Goal: Task Accomplishment & Management: Use online tool/utility

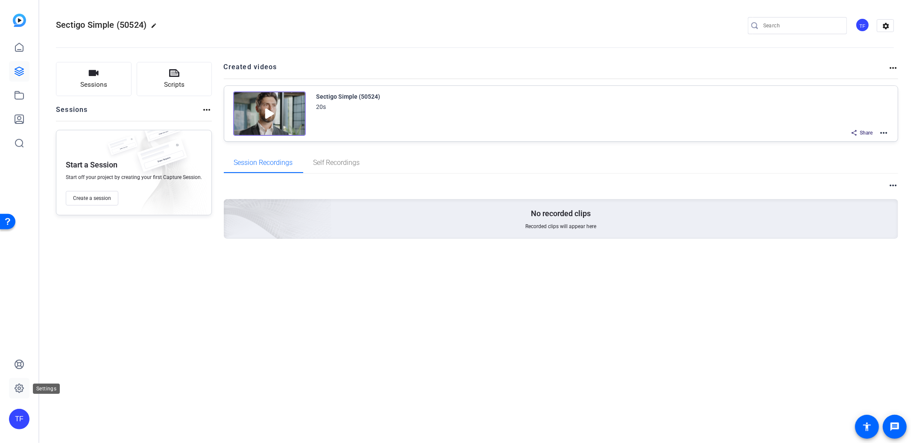
drag, startPoint x: 14, startPoint y: 389, endPoint x: 23, endPoint y: 390, distance: 9.5
click at [14, 389] on icon at bounding box center [19, 388] width 10 height 10
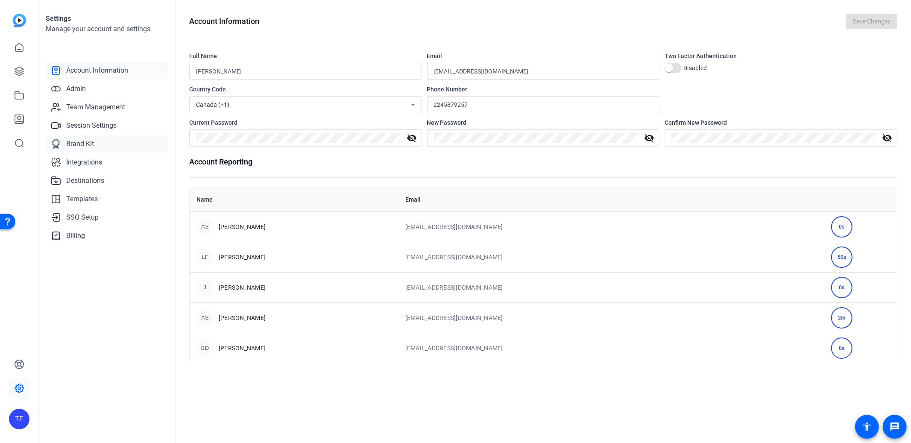
click at [83, 143] on span "Brand Kit" at bounding box center [80, 144] width 28 height 10
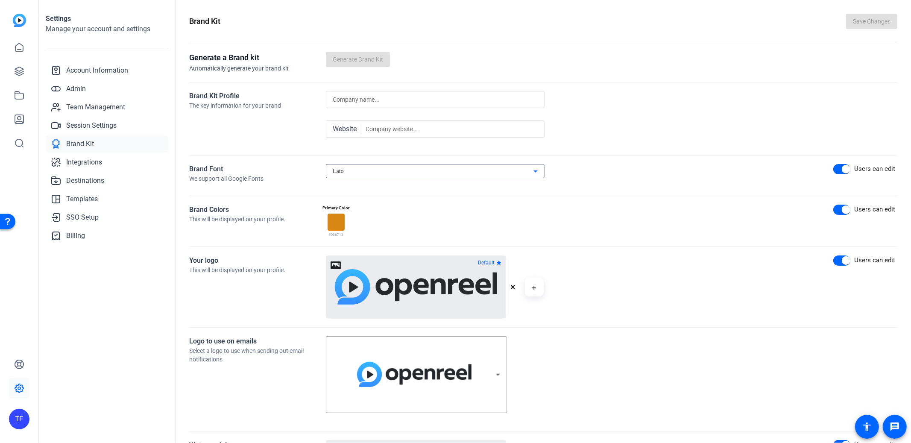
click at [352, 170] on div "Lato" at bounding box center [433, 171] width 201 height 10
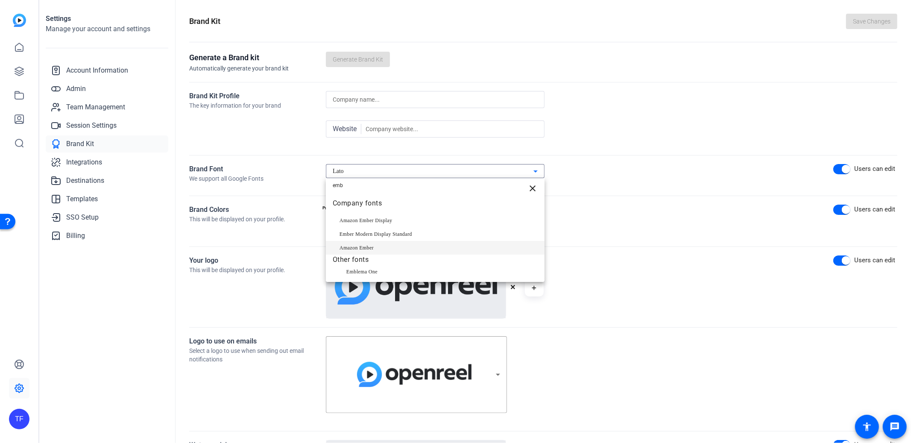
type input "emb"
click at [368, 247] on span "Amazon Ember" at bounding box center [357, 248] width 34 height 10
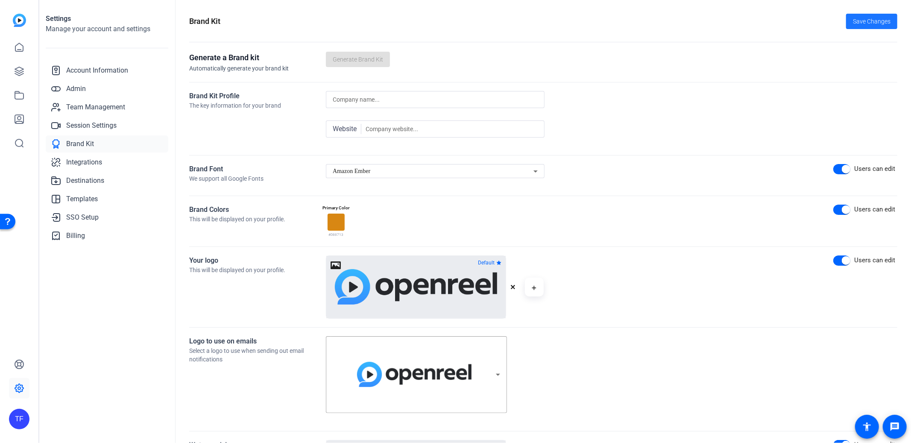
click at [865, 20] on span "Save Changes" at bounding box center [872, 21] width 38 height 9
click at [22, 117] on icon at bounding box center [19, 119] width 10 height 10
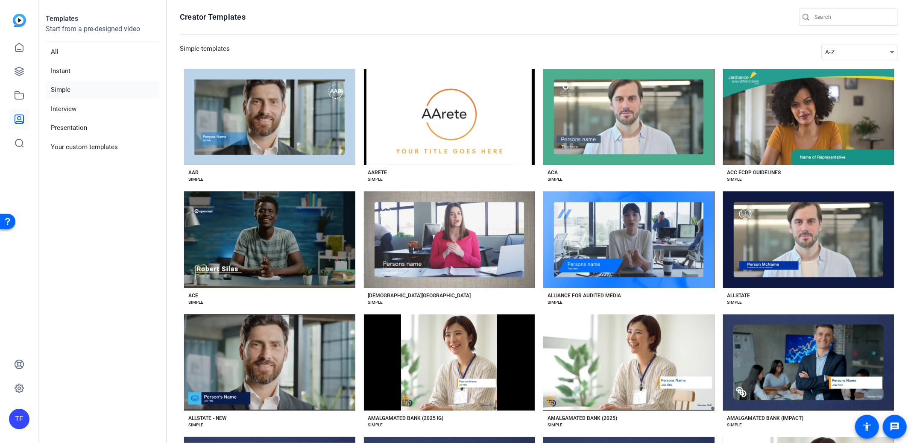
click at [854, 48] on div "A-Z" at bounding box center [857, 52] width 65 height 10
click at [824, 67] on mat-option "Newest" at bounding box center [858, 68] width 77 height 14
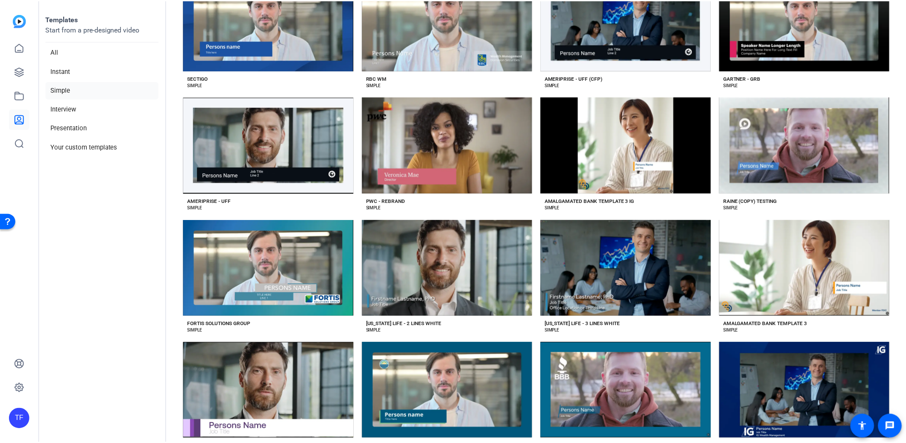
scroll to position [300, 0]
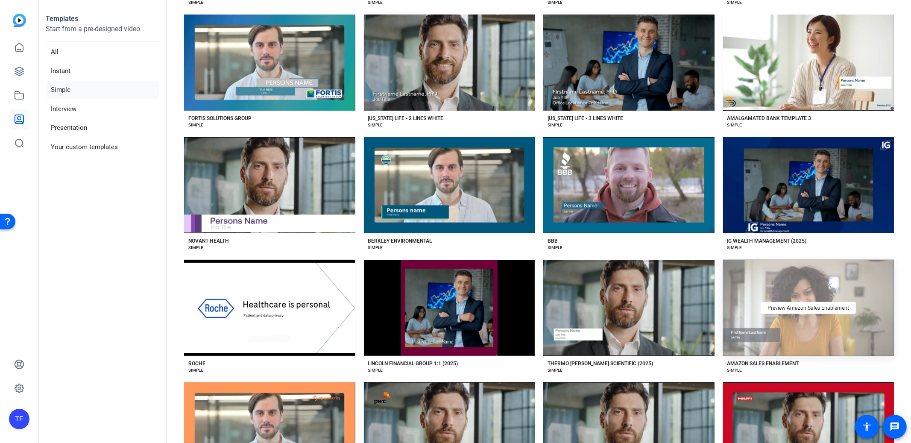
click at [822, 342] on div "Preview Amazon Sales Enablement" at bounding box center [808, 308] width 171 height 96
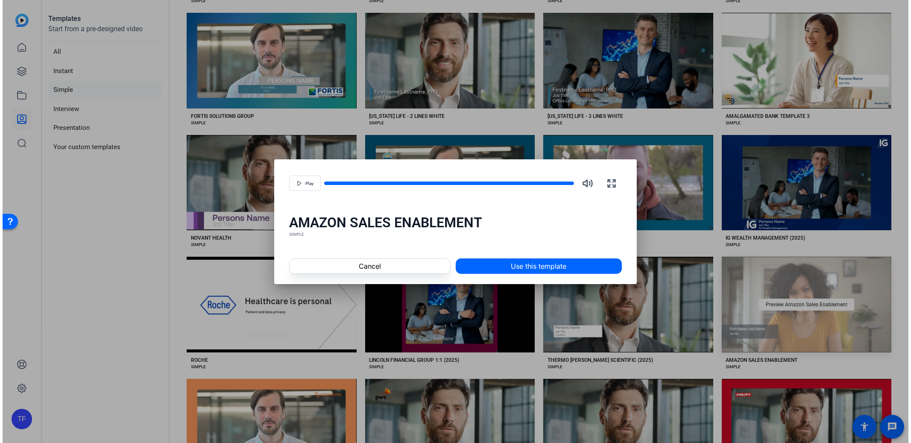
scroll to position [298, 0]
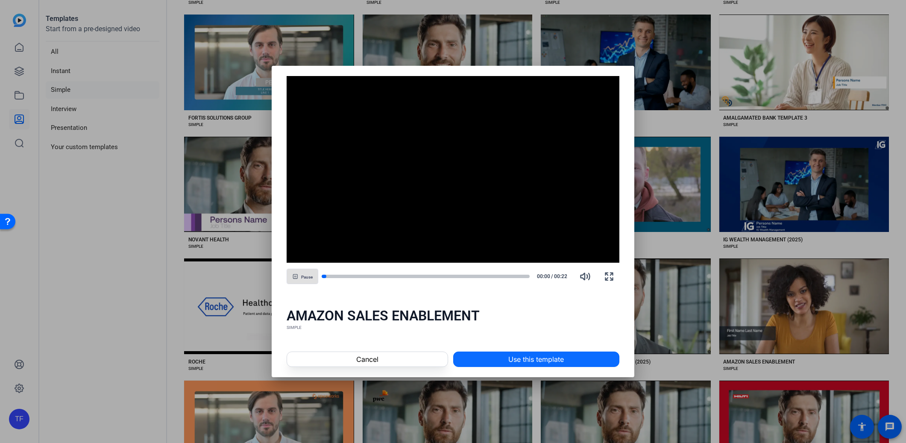
click at [517, 356] on span "Use this template" at bounding box center [536, 359] width 56 height 10
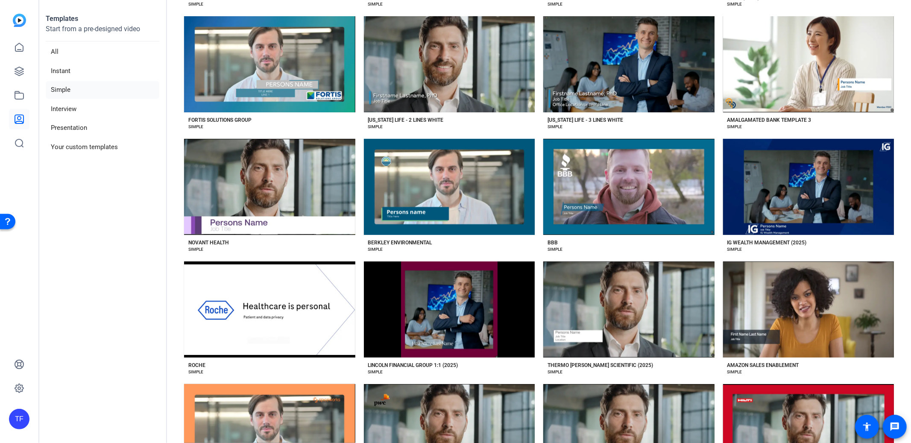
scroll to position [300, 0]
